Goal: Information Seeking & Learning: Learn about a topic

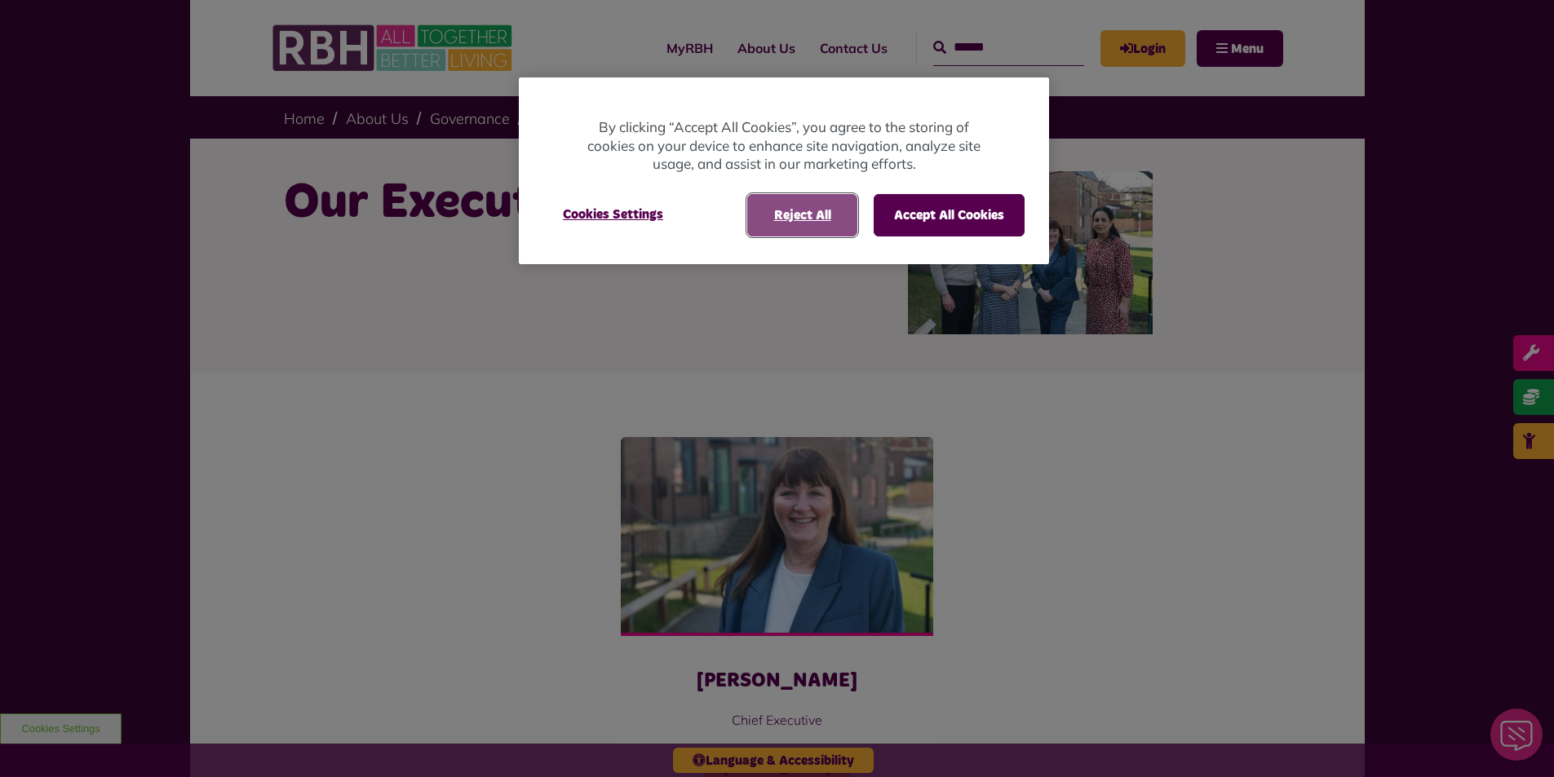
click at [830, 215] on button "Reject All" at bounding box center [802, 215] width 110 height 42
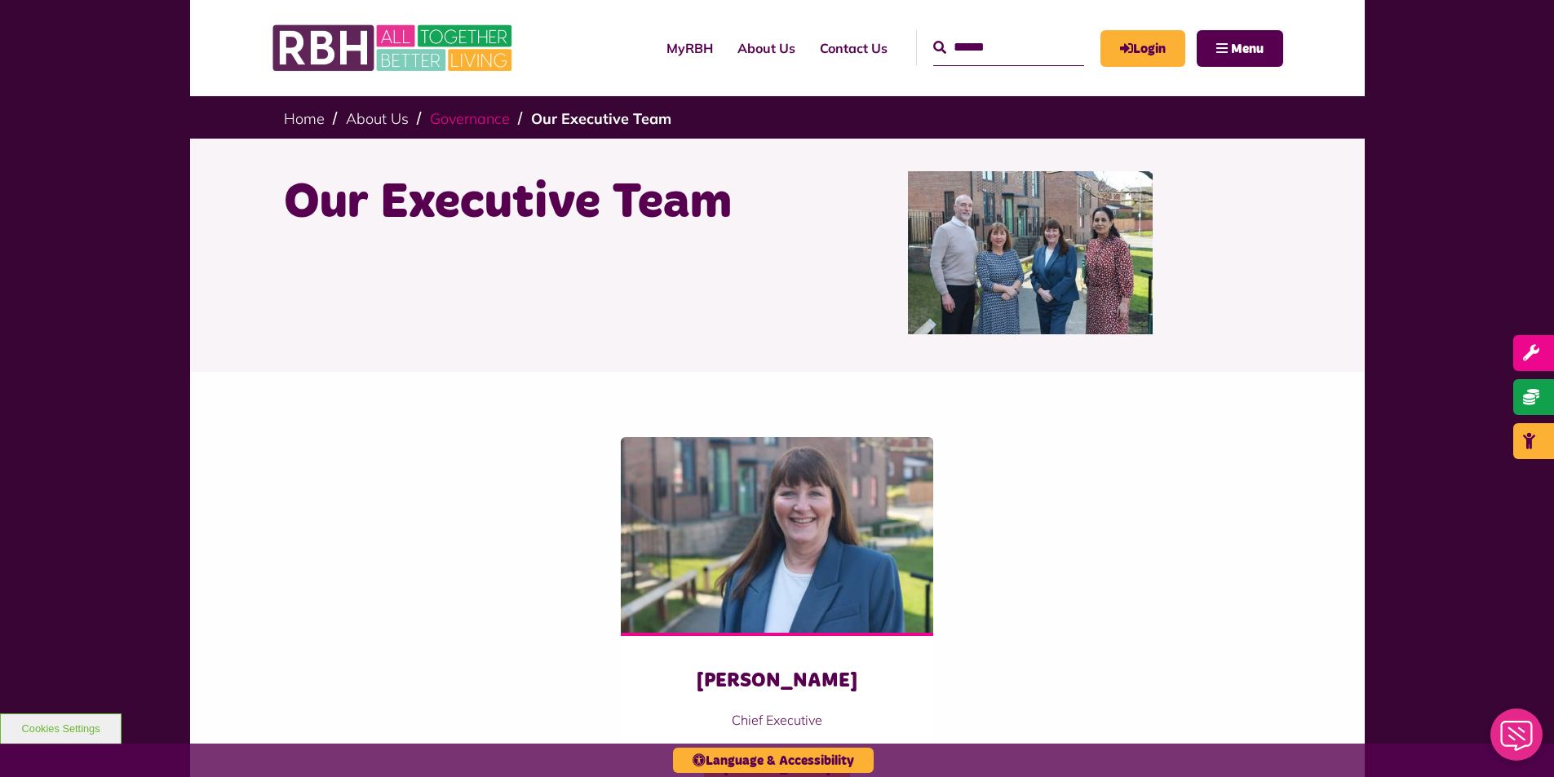
click at [456, 123] on link "Governance" at bounding box center [470, 118] width 80 height 19
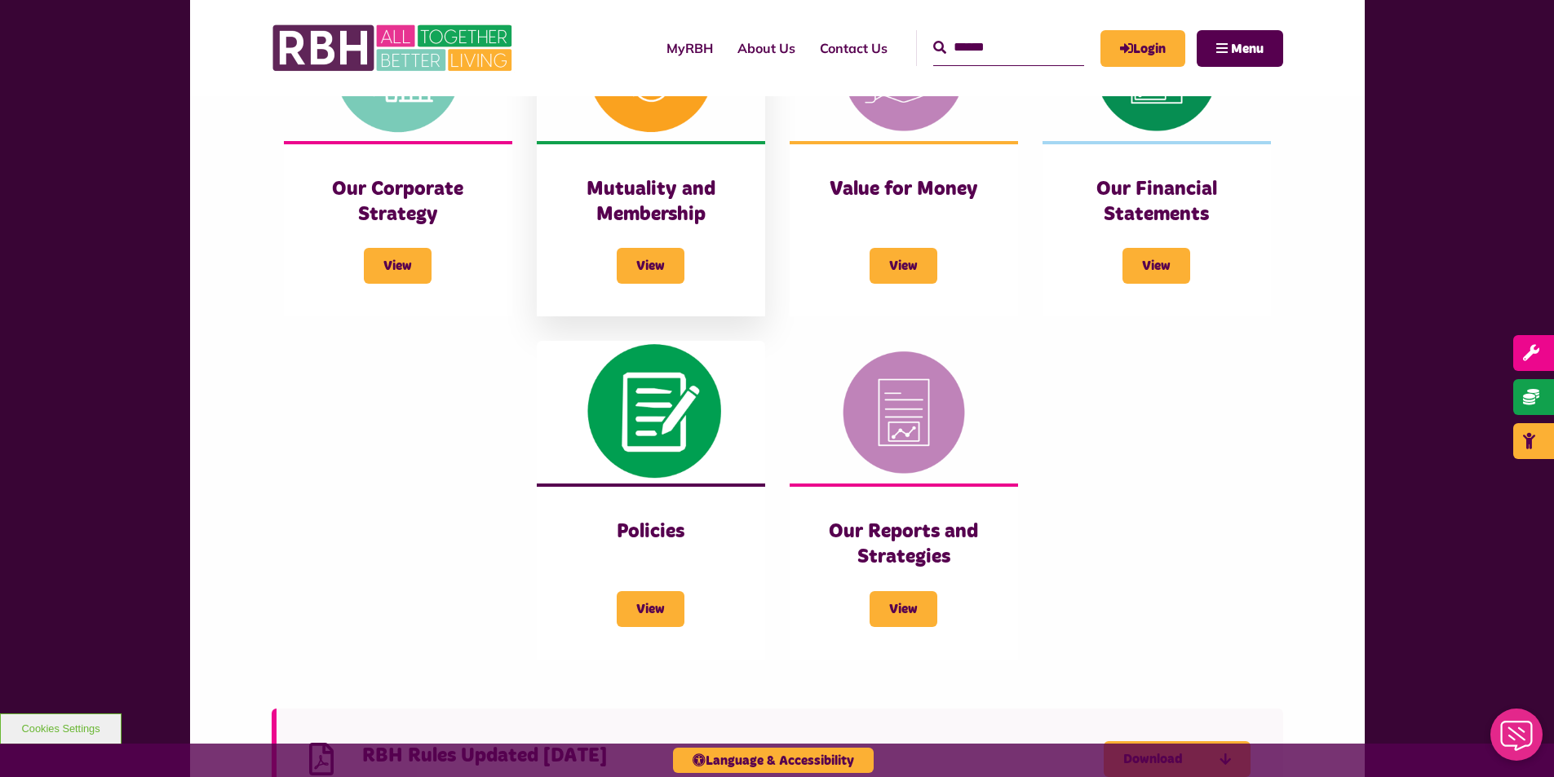
scroll to position [408, 0]
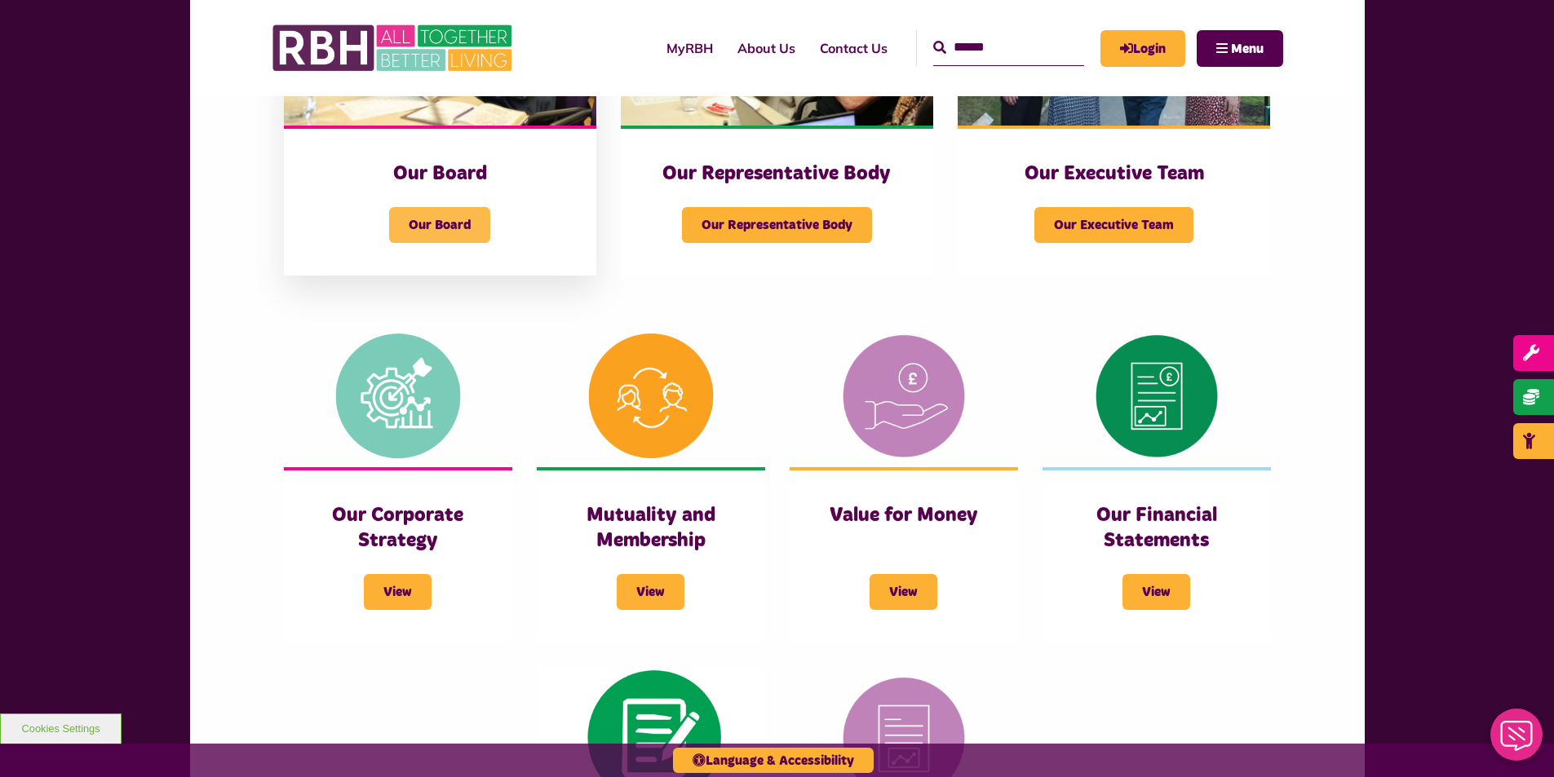
click at [409, 226] on span "Our Board" at bounding box center [439, 225] width 101 height 36
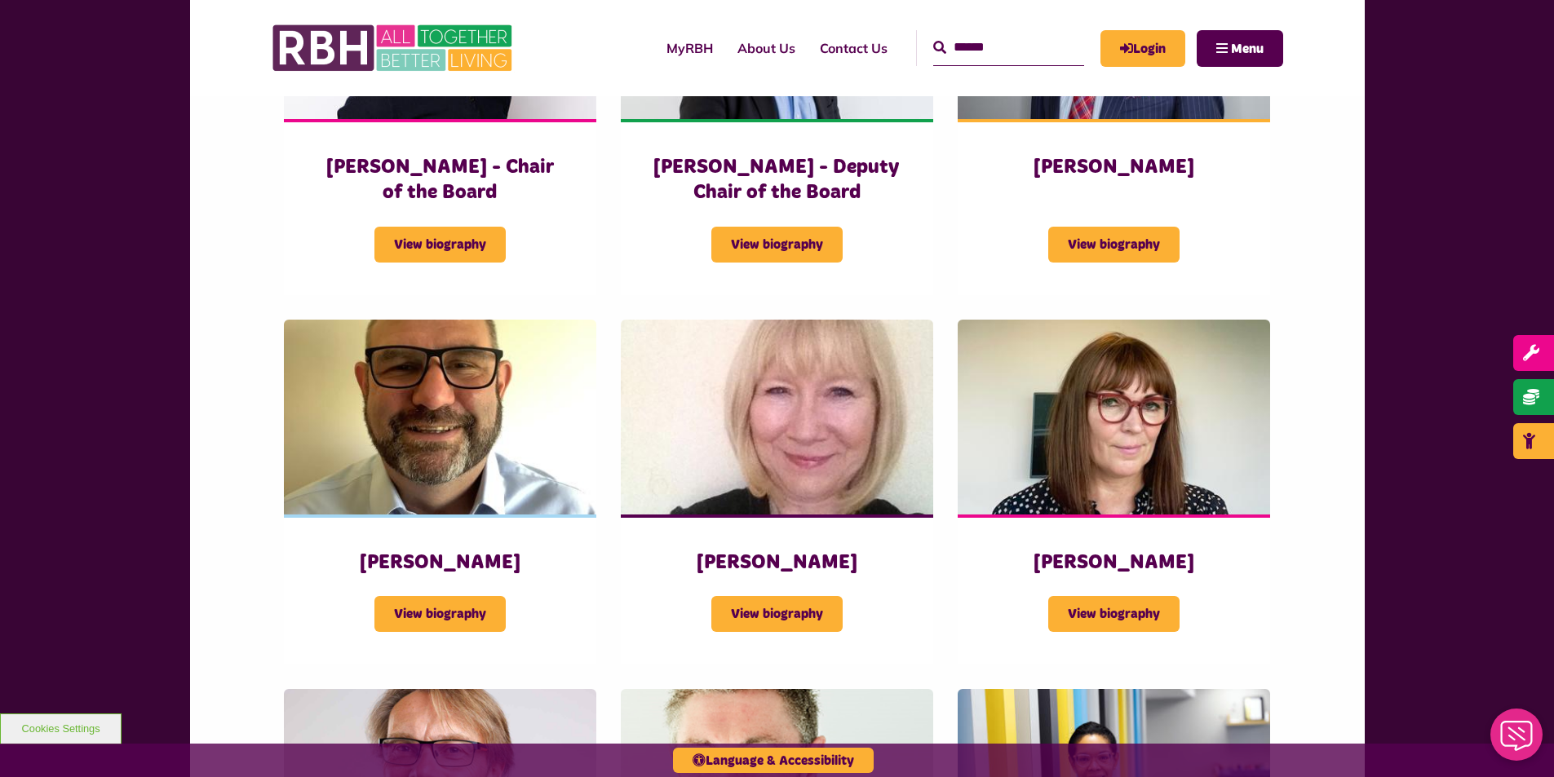
scroll to position [571, 0]
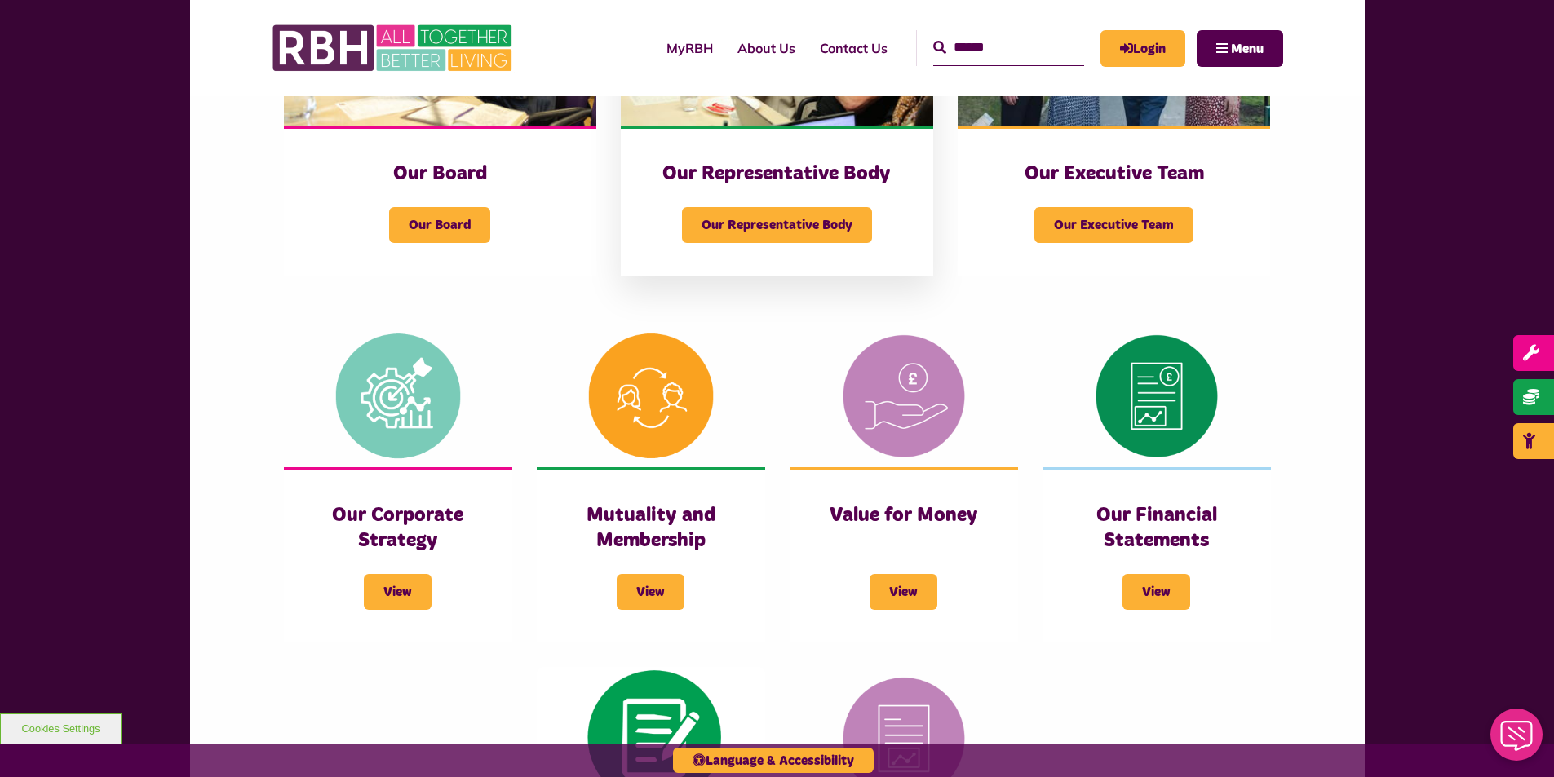
scroll to position [163, 0]
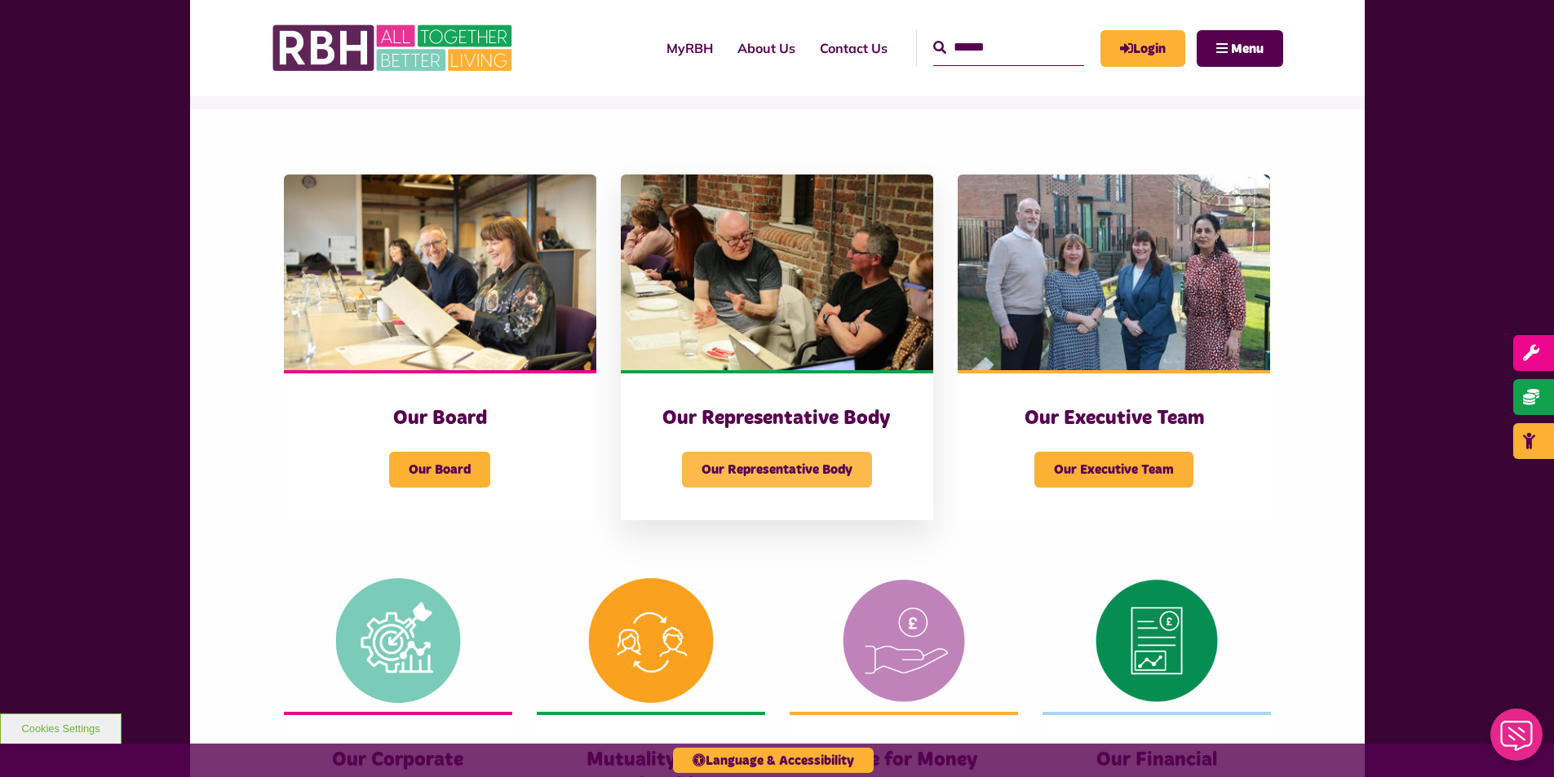
click at [799, 467] on span "Our Representative Body" at bounding box center [777, 470] width 190 height 36
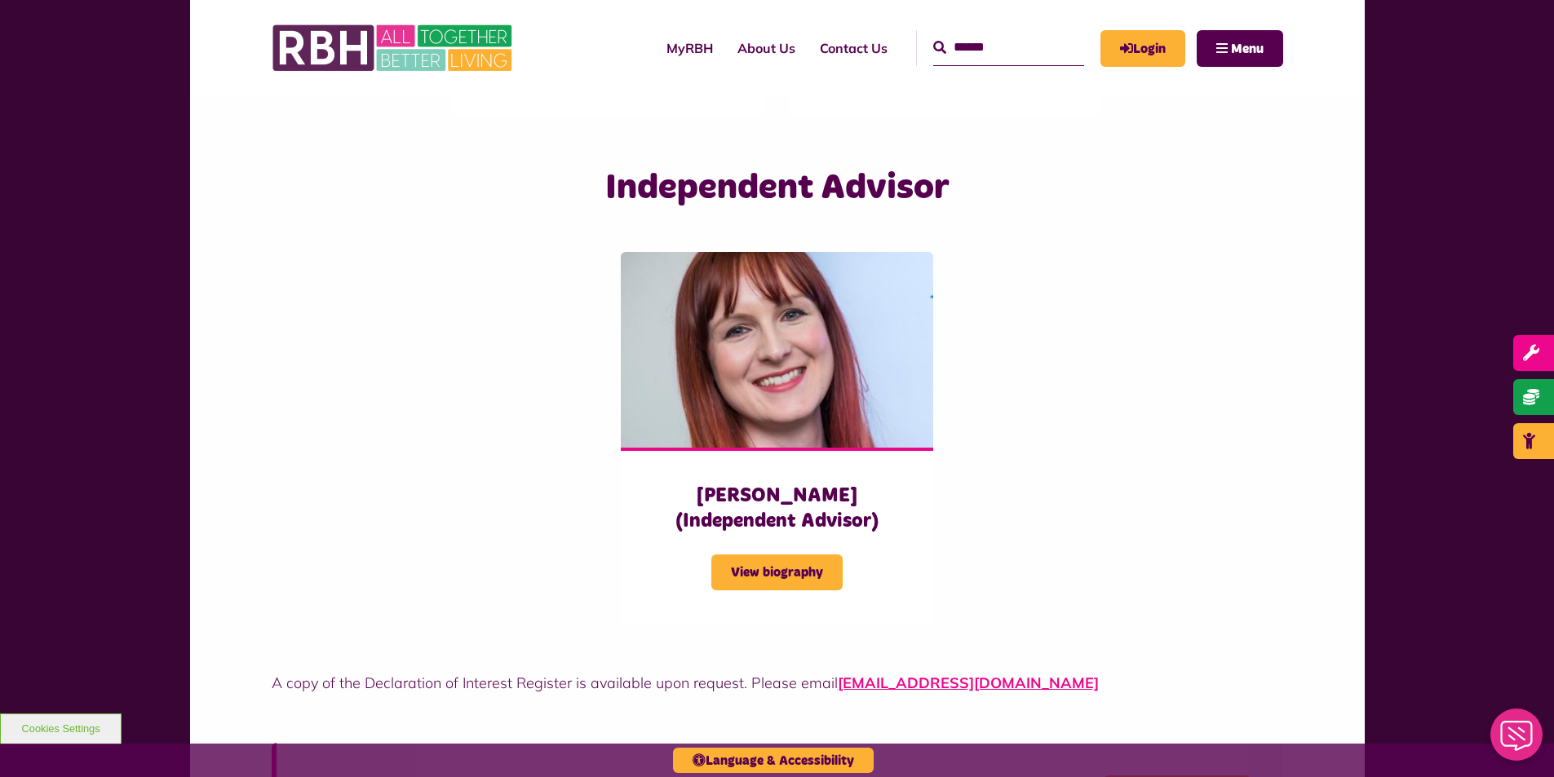
scroll to position [4160, 0]
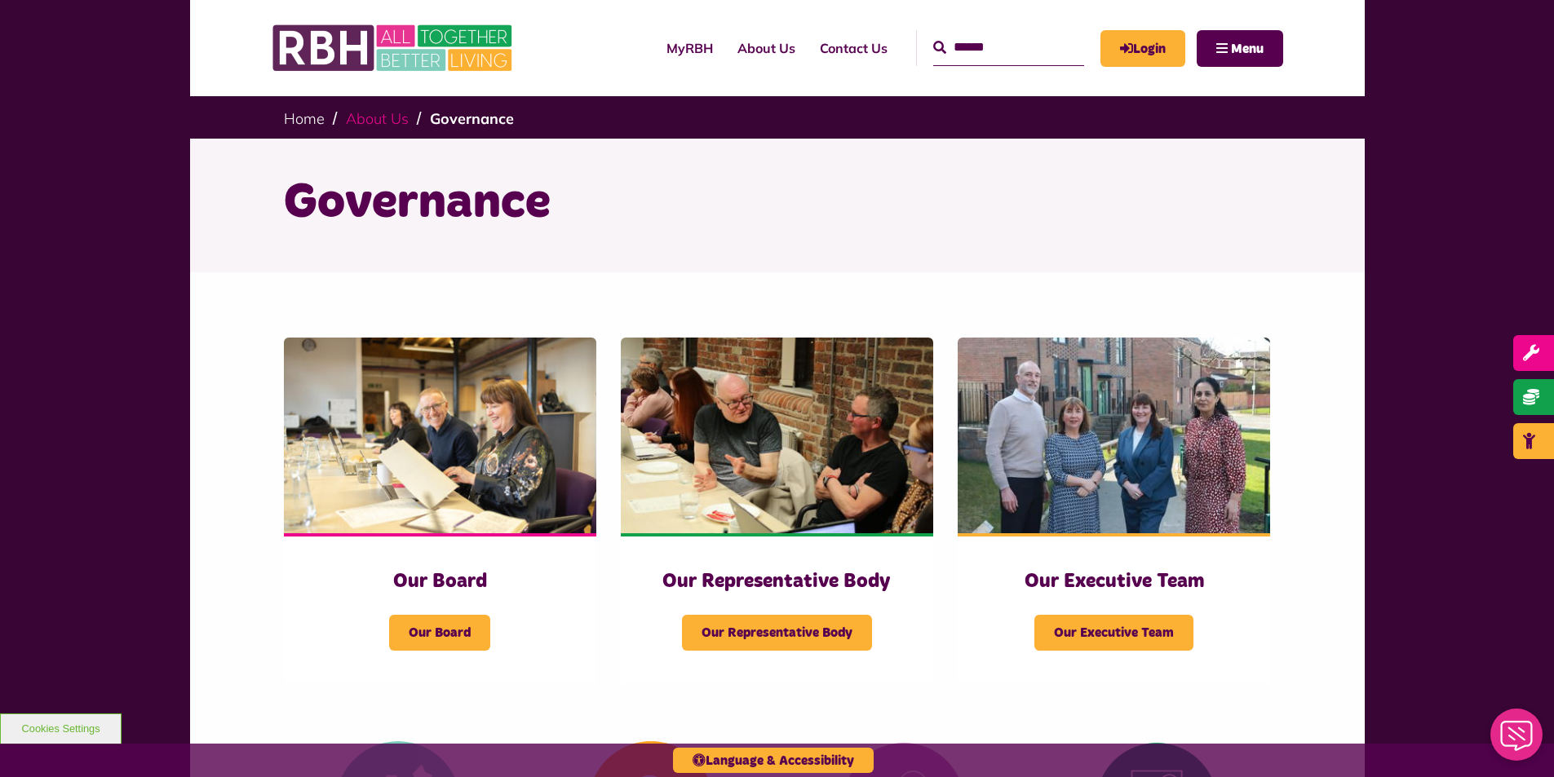
click at [380, 122] on link "About Us" at bounding box center [377, 118] width 63 height 19
